Goal: Task Accomplishment & Management: Use online tool/utility

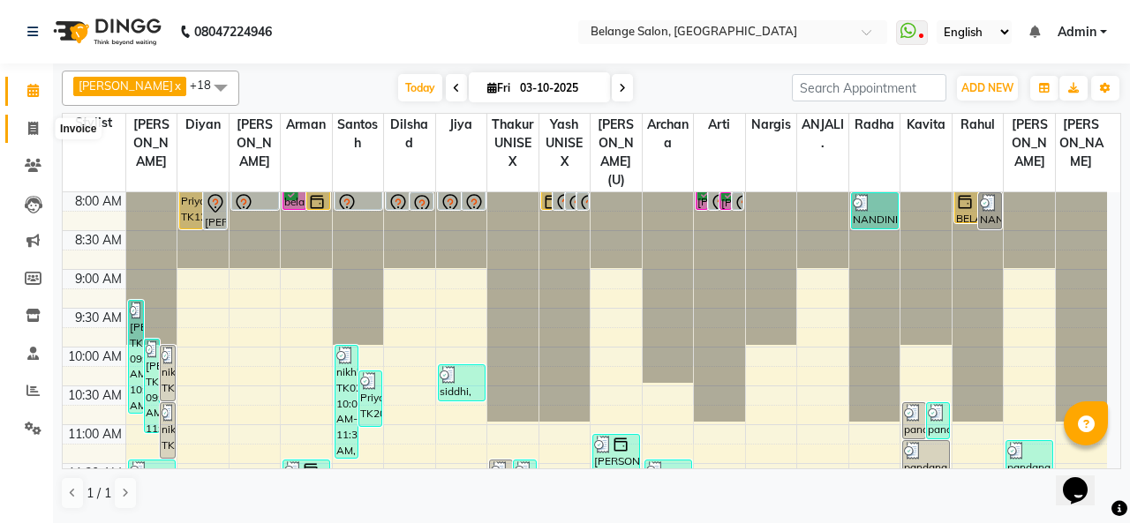
click at [33, 126] on icon at bounding box center [33, 128] width 10 height 13
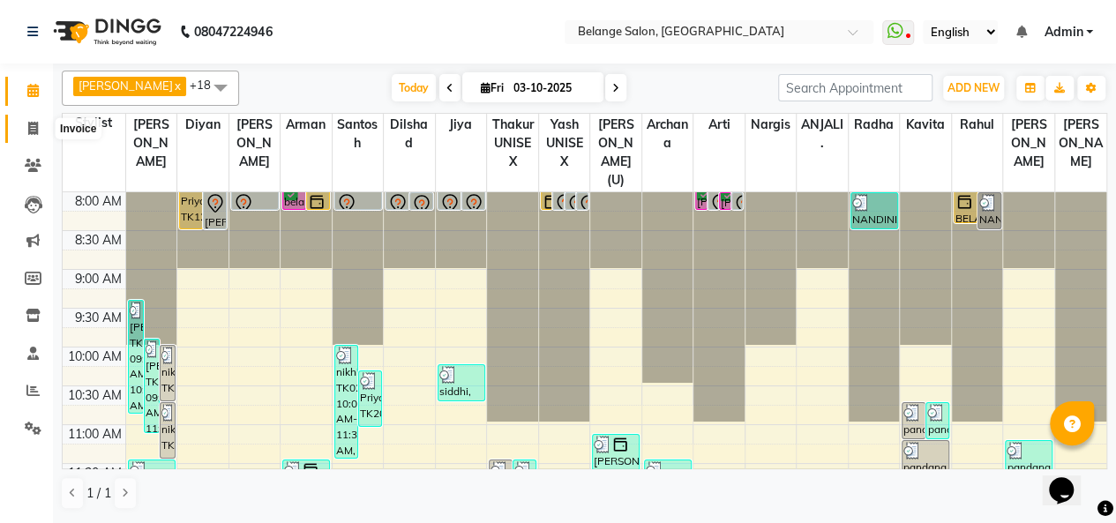
select select "5076"
select select "service"
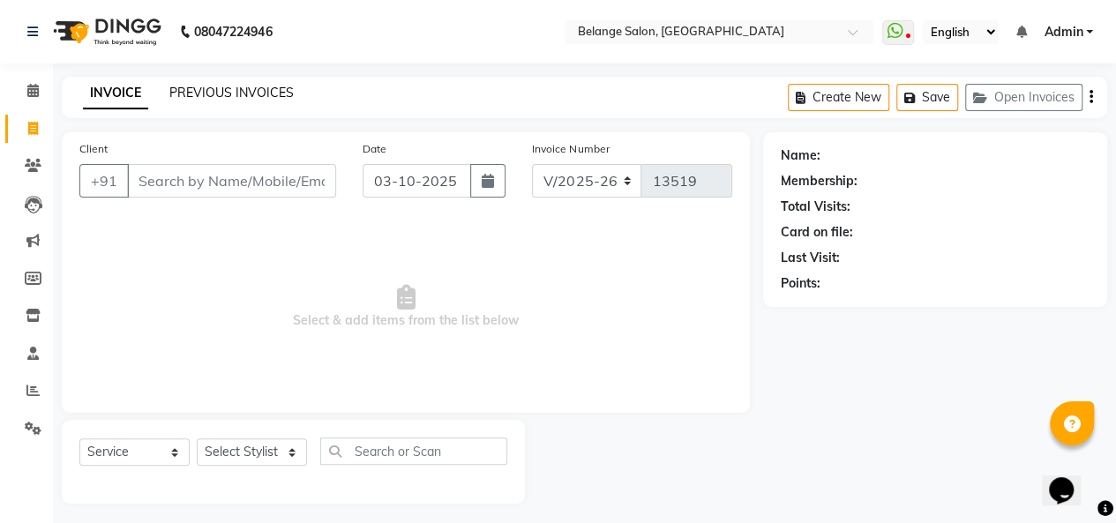
click at [203, 93] on link "PREVIOUS INVOICES" at bounding box center [231, 93] width 124 height 16
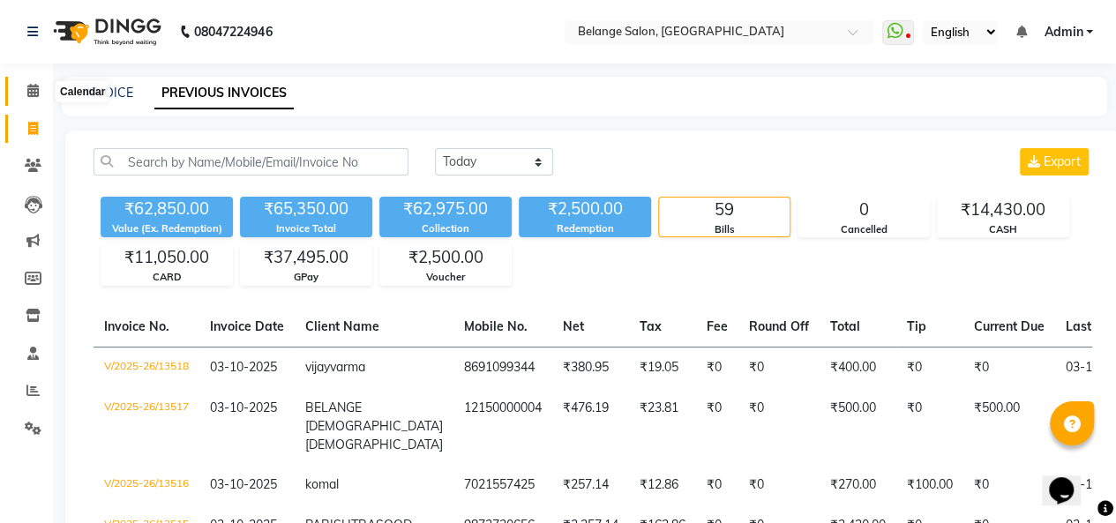
click at [31, 89] on icon at bounding box center [32, 90] width 11 height 13
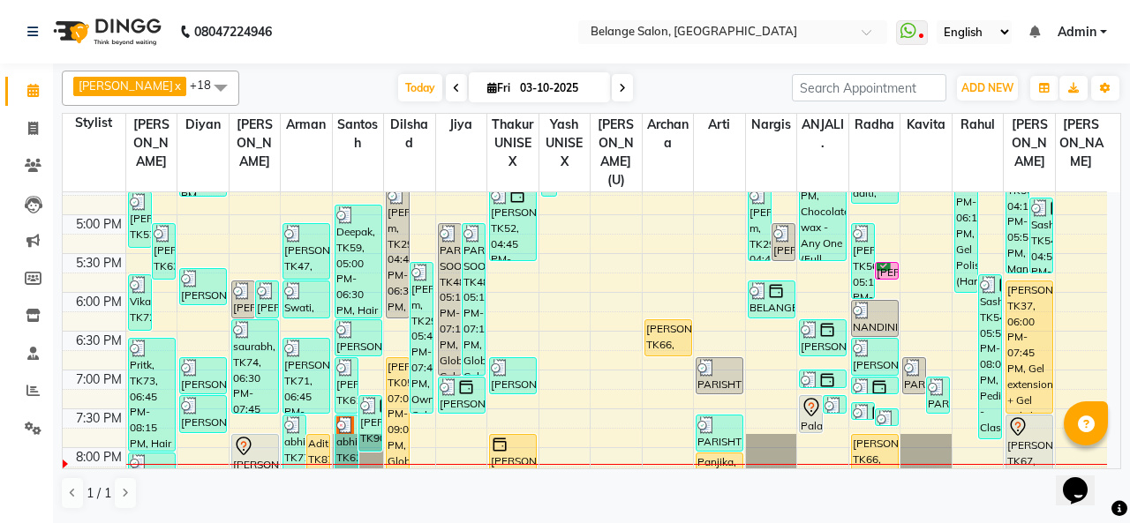
scroll to position [686, 0]
